Goal: Check status: Check status

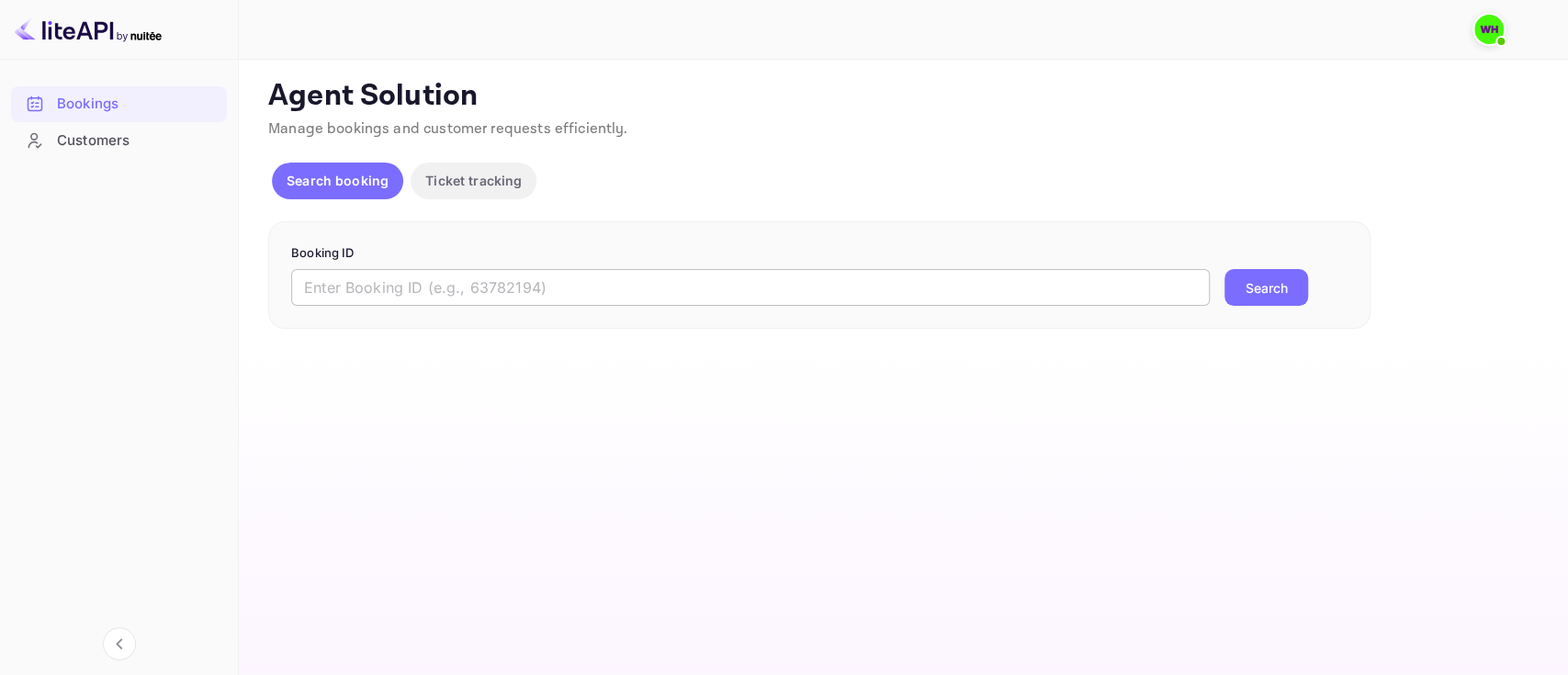
click at [849, 290] on input "text" at bounding box center [750, 287] width 919 height 37
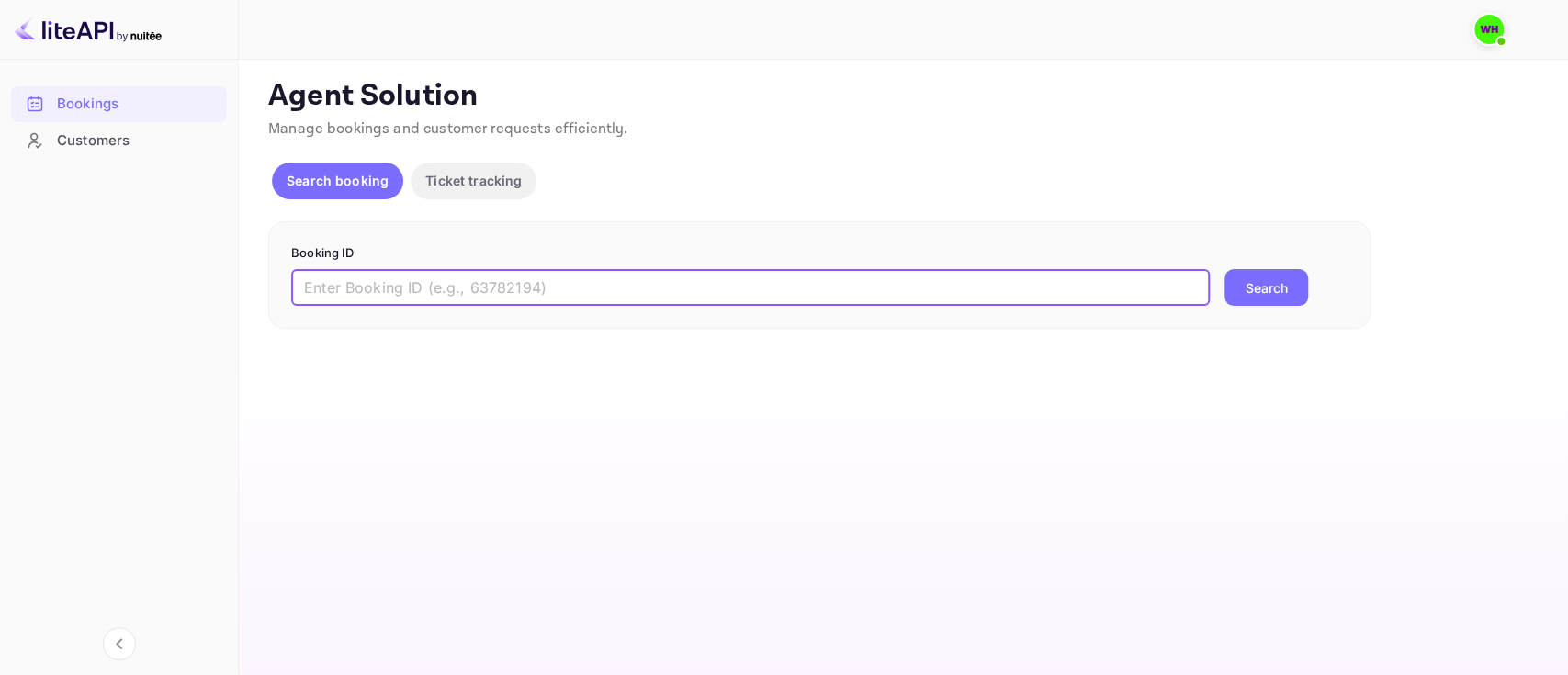
paste input "9301552"
type input "9301552"
click at [1224, 269] on button "Search" at bounding box center [1266, 287] width 84 height 37
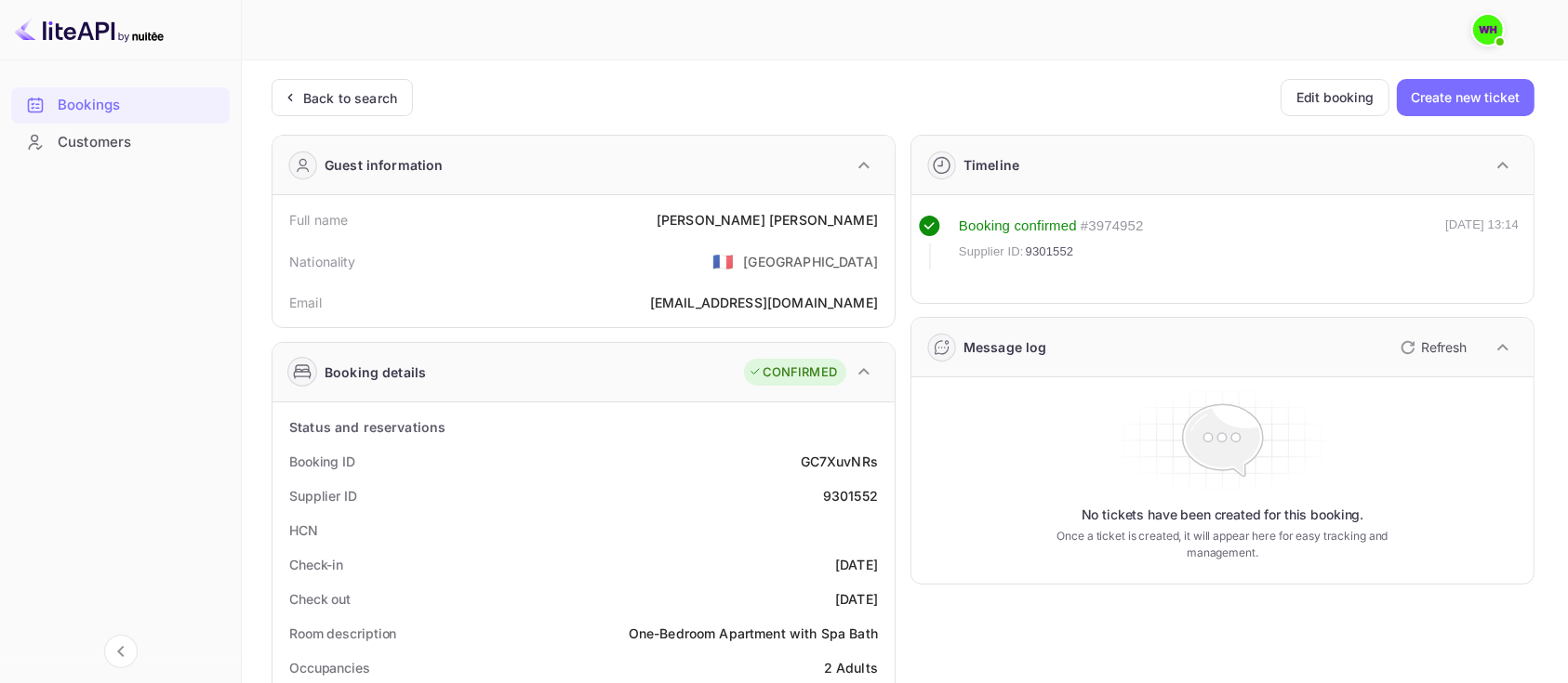
click at [1116, 224] on div "# 3974952" at bounding box center [1112, 226] width 63 height 21
copy div "3974952"
click at [1053, 254] on span "9301552" at bounding box center [1049, 251] width 49 height 18
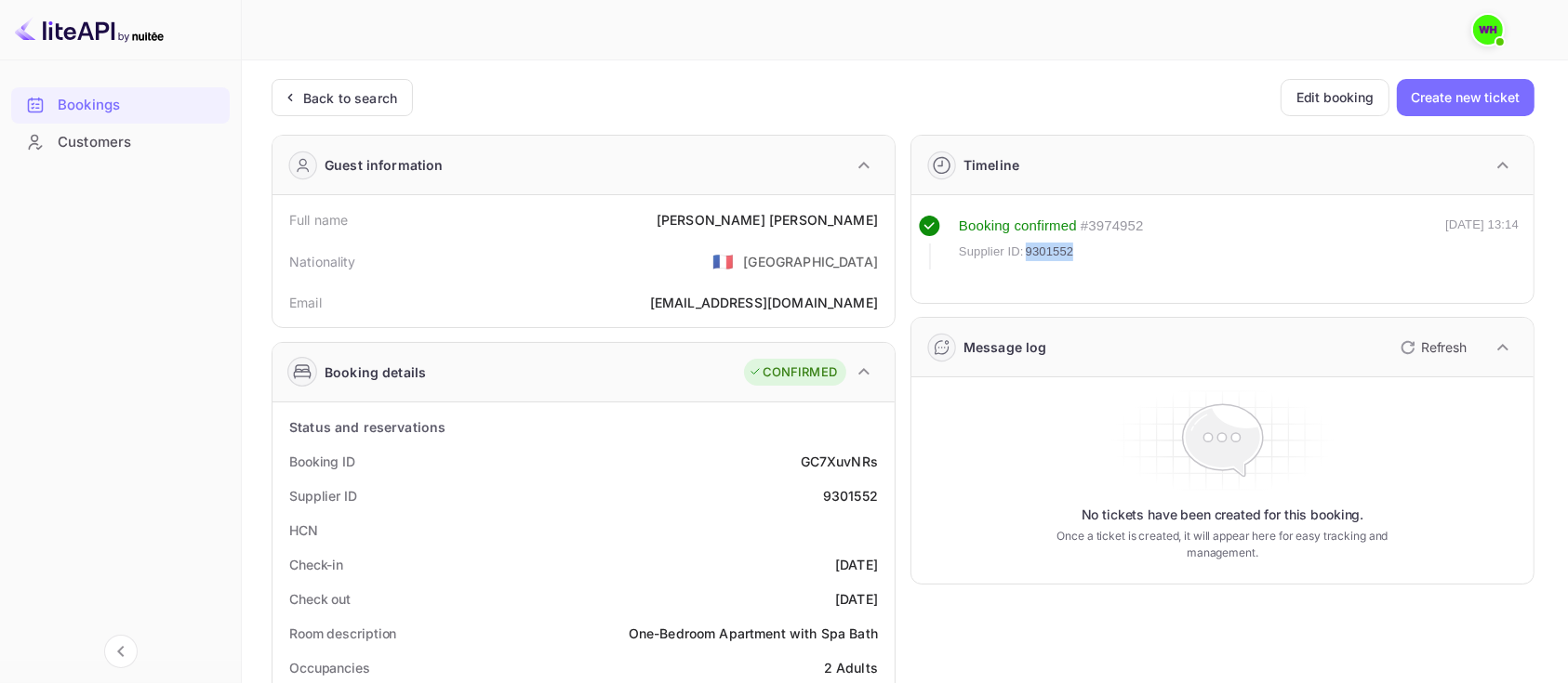
copy span "9301552"
click at [711, 104] on div "Back to search Edit booking Create new ticket" at bounding box center [902, 97] width 1262 height 37
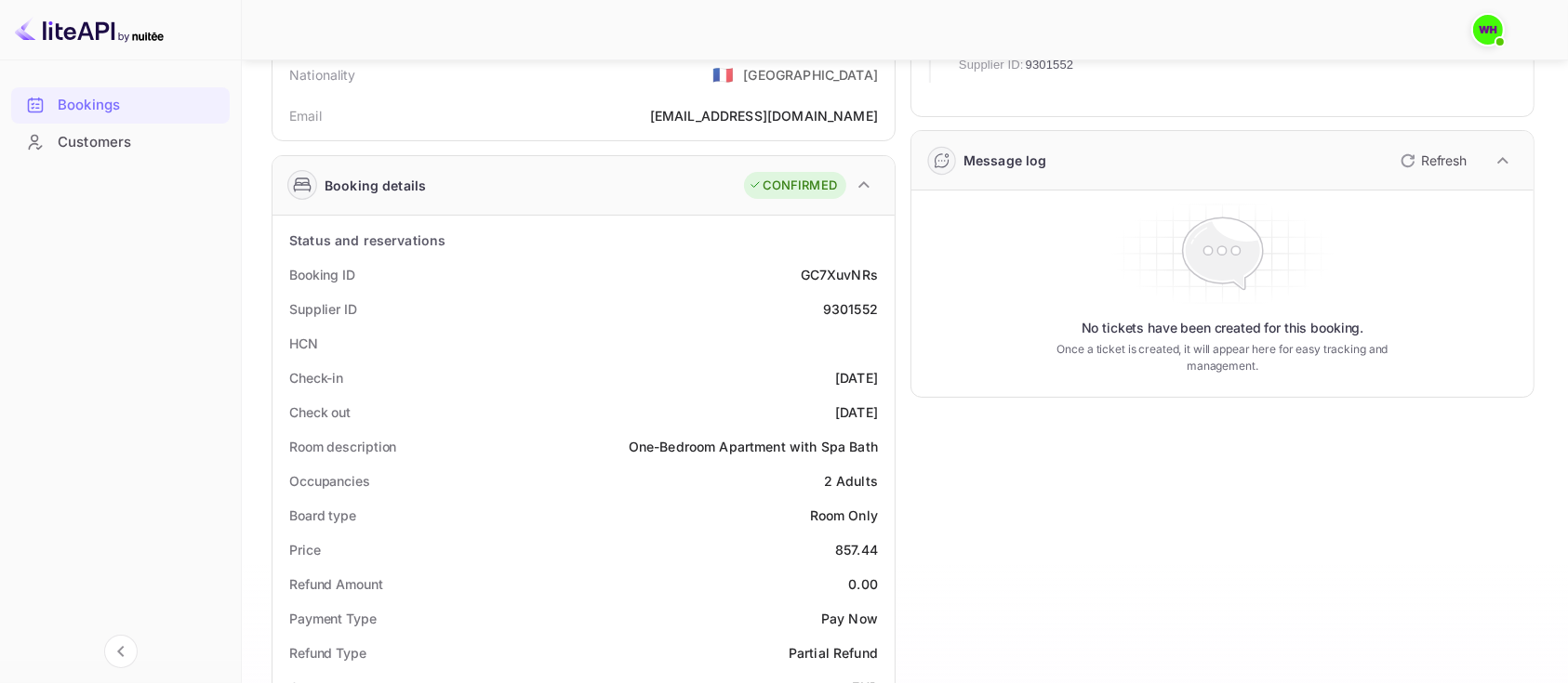
scroll to position [195, 0]
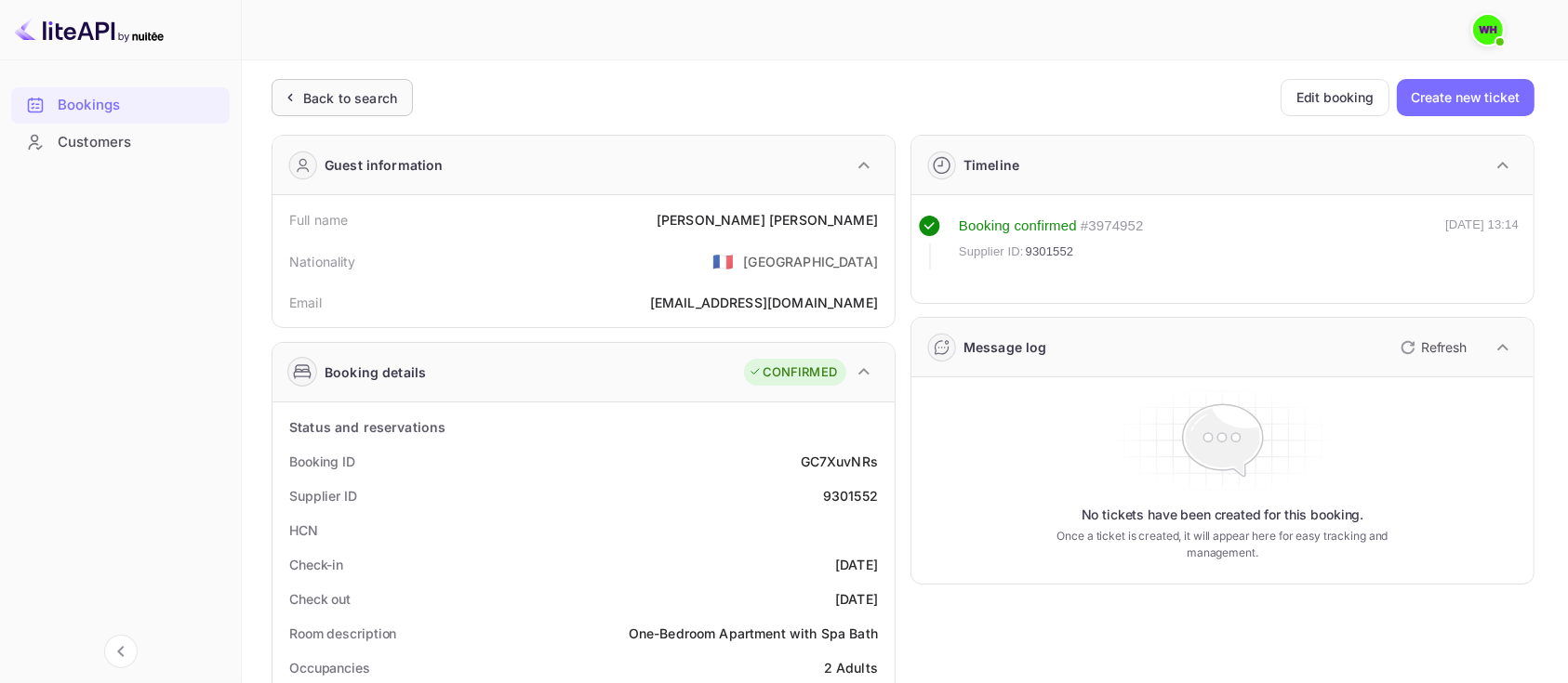
click at [315, 91] on div "Back to search" at bounding box center [350, 97] width 94 height 19
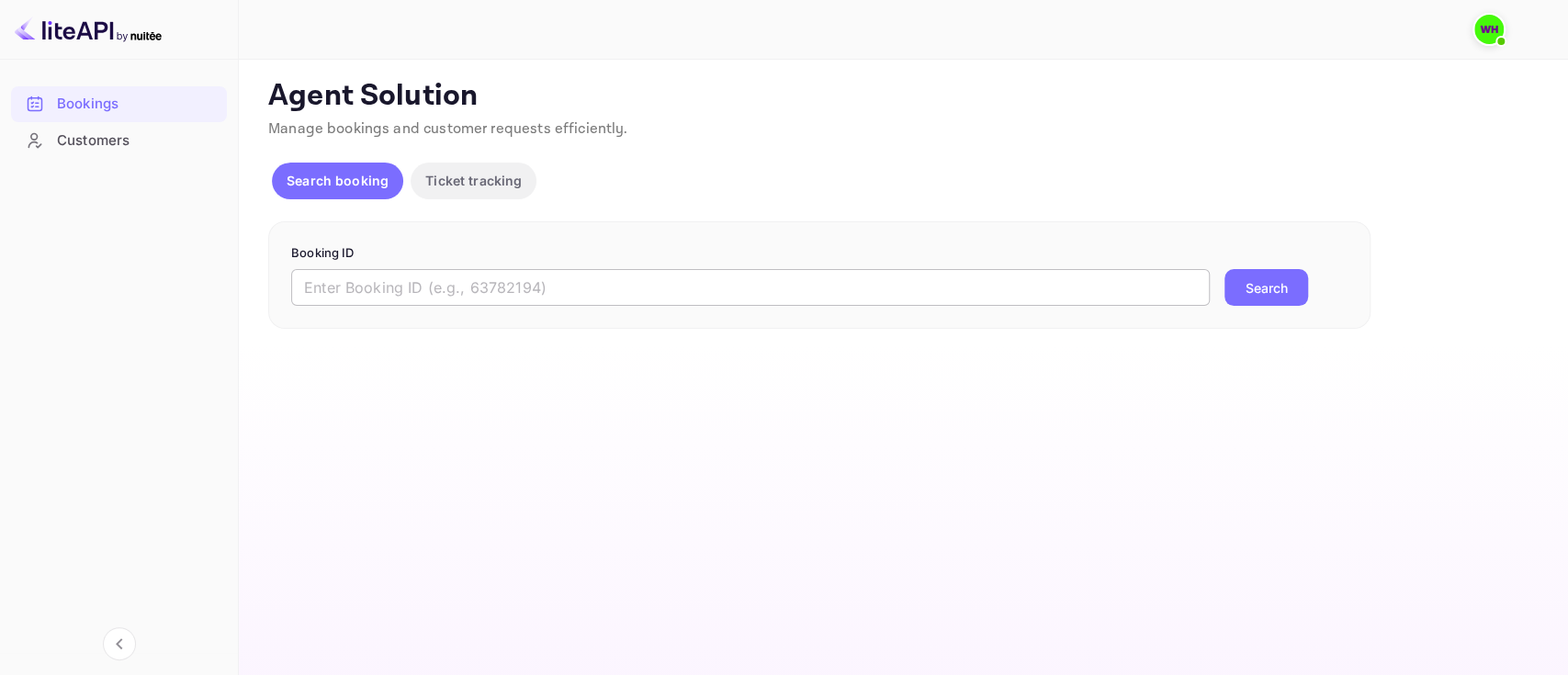
click at [548, 280] on input "text" at bounding box center [750, 287] width 919 height 37
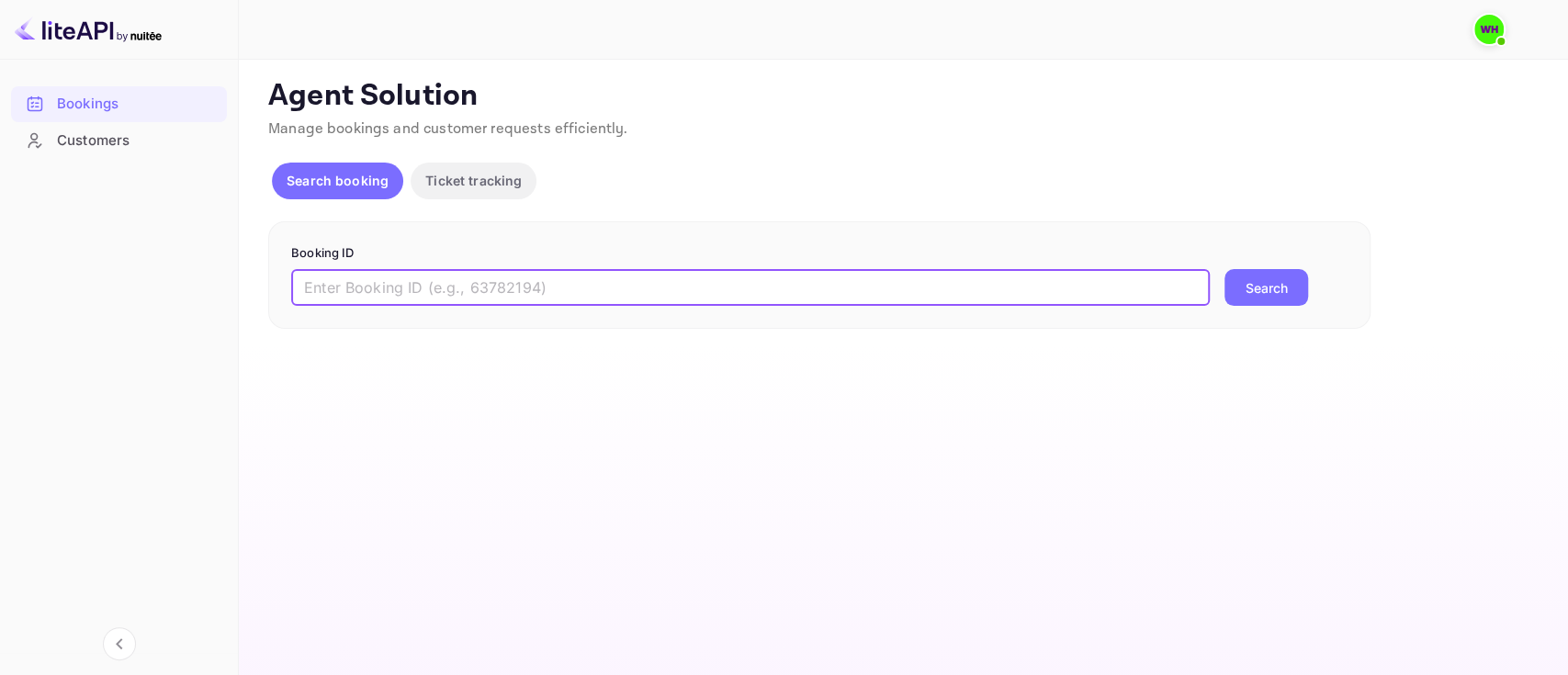
paste input "9301552"
type input "9301552"
click at [1224, 269] on button "Search" at bounding box center [1266, 287] width 84 height 37
